Goal: Check status: Check status

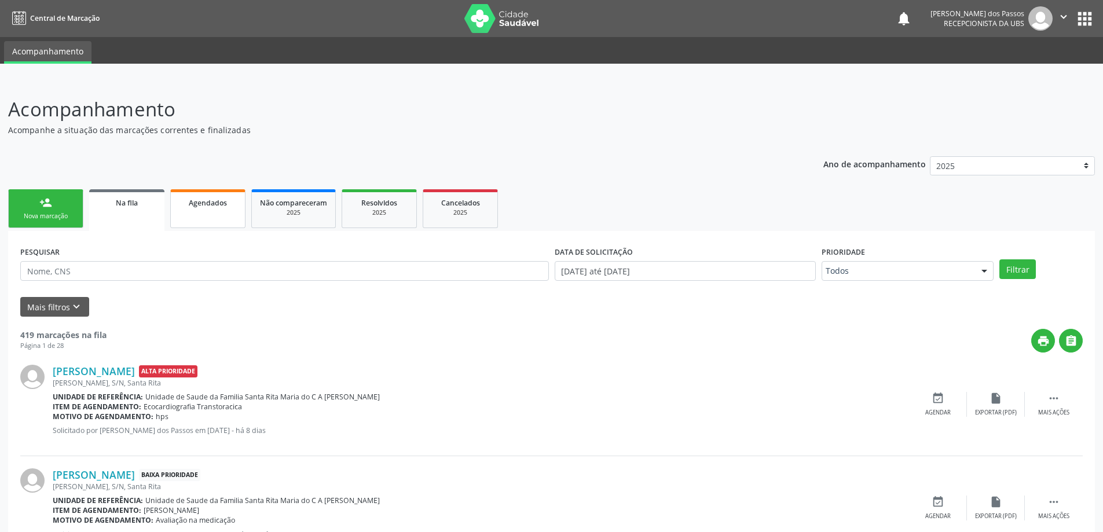
click at [202, 204] on span "Agendados" at bounding box center [208, 203] width 38 height 10
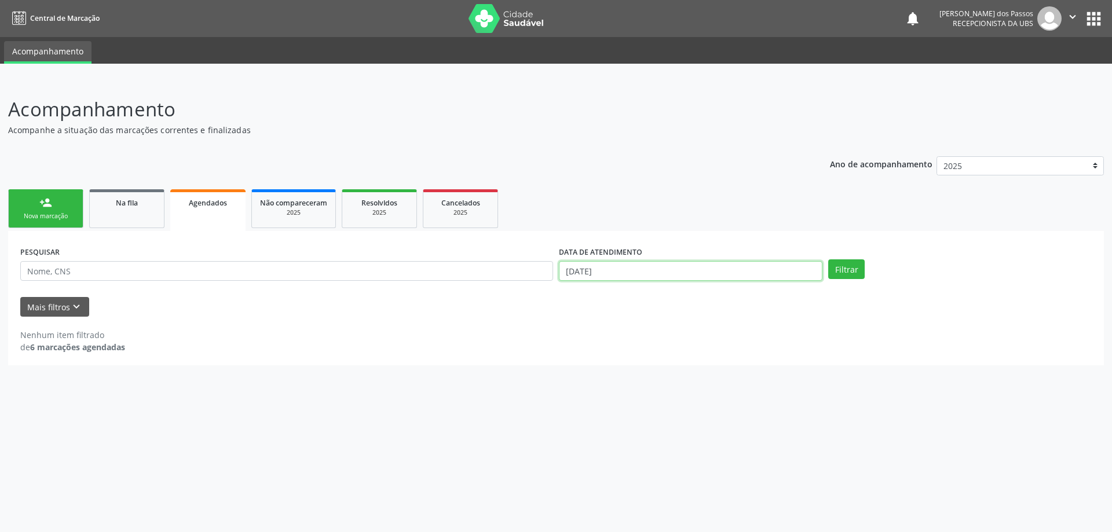
click at [590, 269] on input "[DATE]" at bounding box center [690, 271] width 263 height 20
click at [570, 294] on span at bounding box center [565, 292] width 20 height 20
select select "7"
click at [694, 331] on span "1" at bounding box center [694, 329] width 23 height 23
type input "01/08/2025"
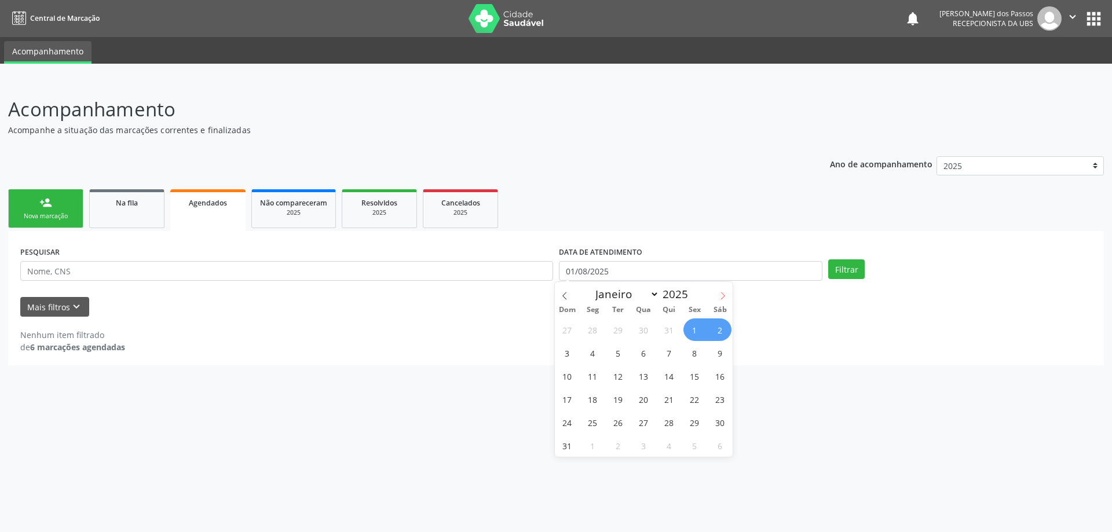
click at [720, 294] on icon at bounding box center [722, 296] width 8 height 8
select select "8"
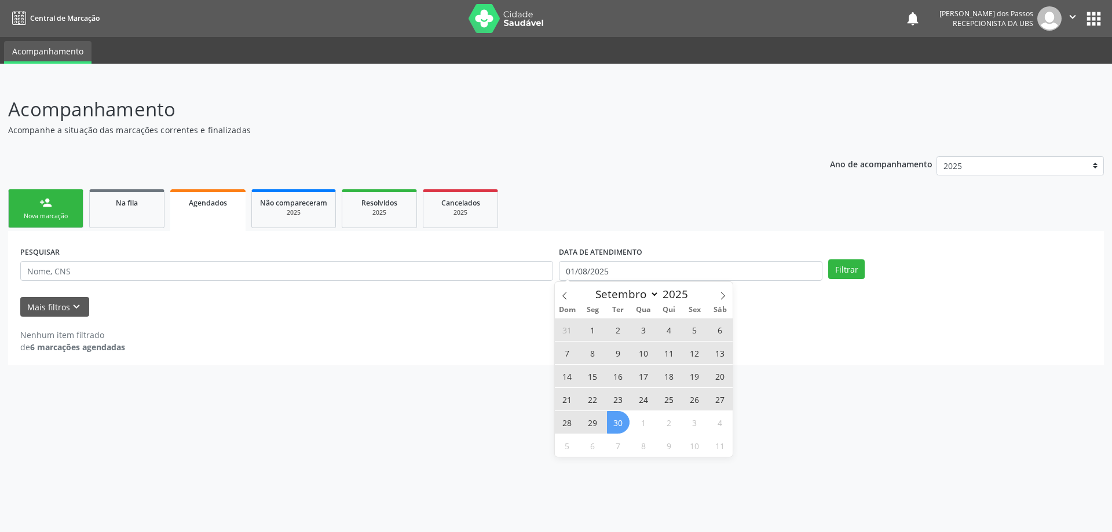
click at [623, 424] on span "30" at bounding box center [618, 422] width 23 height 23
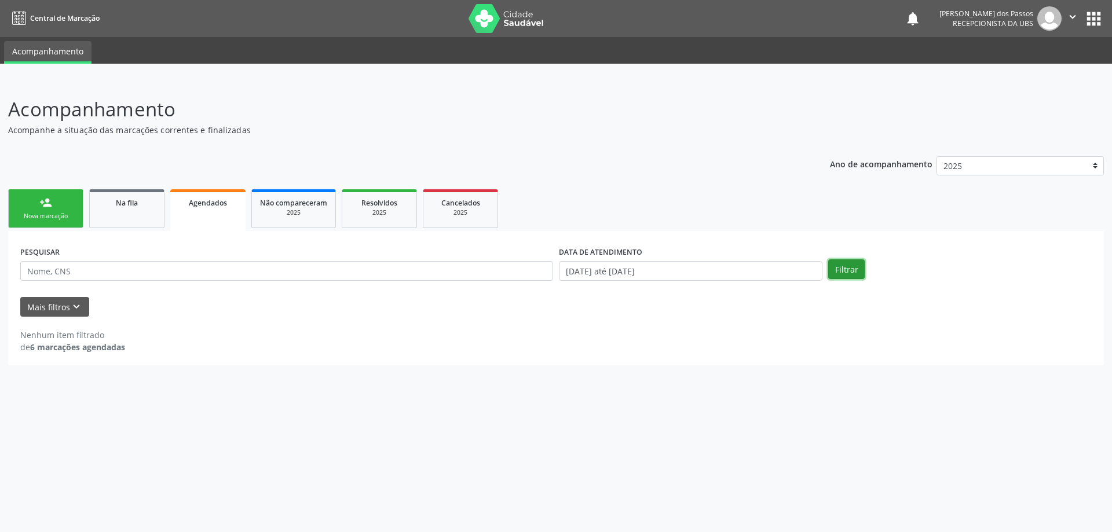
click at [845, 272] on button "Filtrar" at bounding box center [846, 269] width 36 height 20
